Goal: Task Accomplishment & Management: Manage account settings

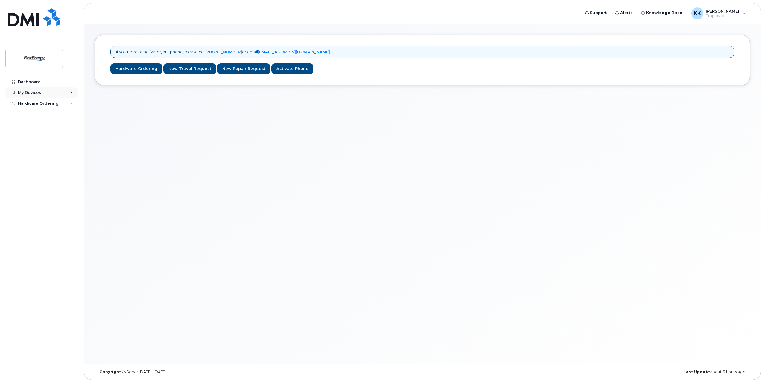
click at [72, 93] on icon at bounding box center [71, 92] width 3 height 3
click at [71, 115] on icon at bounding box center [71, 114] width 3 height 3
click at [30, 125] on div "New Order" at bounding box center [32, 125] width 23 height 5
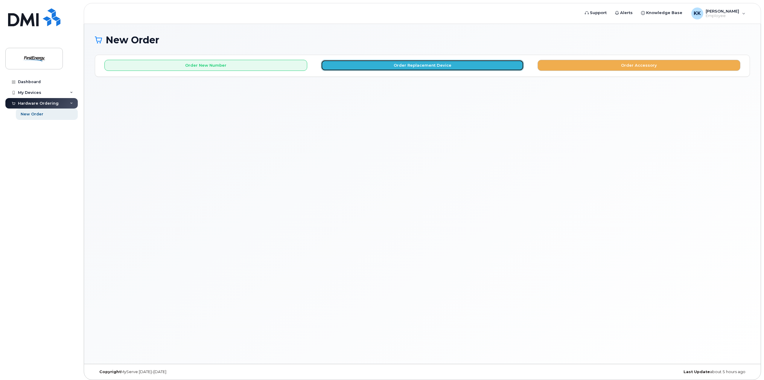
click at [404, 67] on button "Order Replacement Device" at bounding box center [422, 65] width 203 height 11
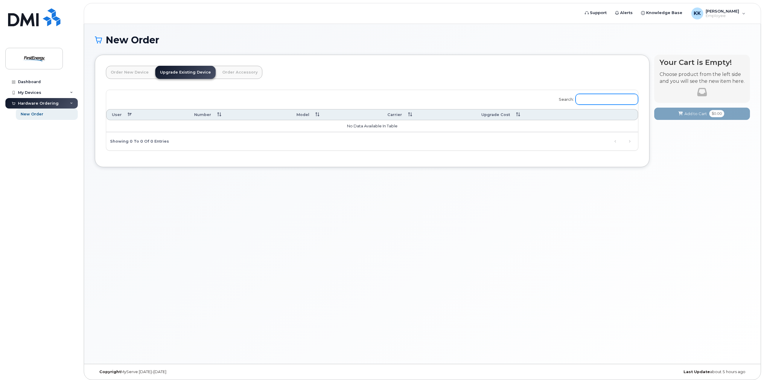
click at [595, 101] on input "Search:" at bounding box center [607, 99] width 63 height 11
click at [128, 116] on th "User" at bounding box center [147, 114] width 83 height 11
click at [129, 113] on th "User" at bounding box center [147, 114] width 83 height 11
click at [74, 92] on div "My Devices" at bounding box center [41, 92] width 72 height 11
click at [49, 102] on link "Add Device" at bounding box center [47, 103] width 62 height 11
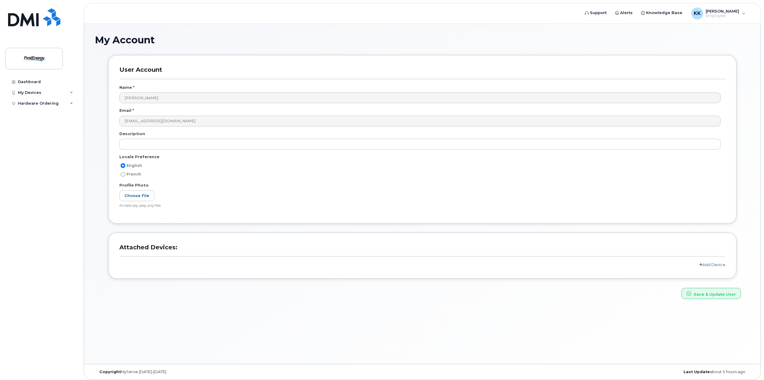
click at [715, 264] on link "Add Device" at bounding box center [712, 264] width 26 height 5
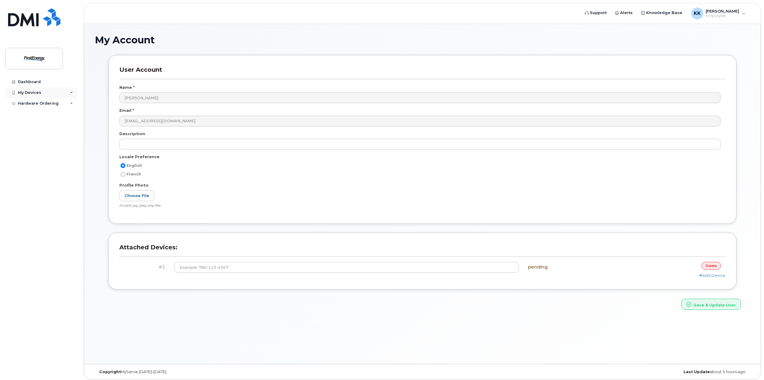
click at [72, 94] on icon at bounding box center [71, 92] width 3 height 3
